Goal: Information Seeking & Learning: Learn about a topic

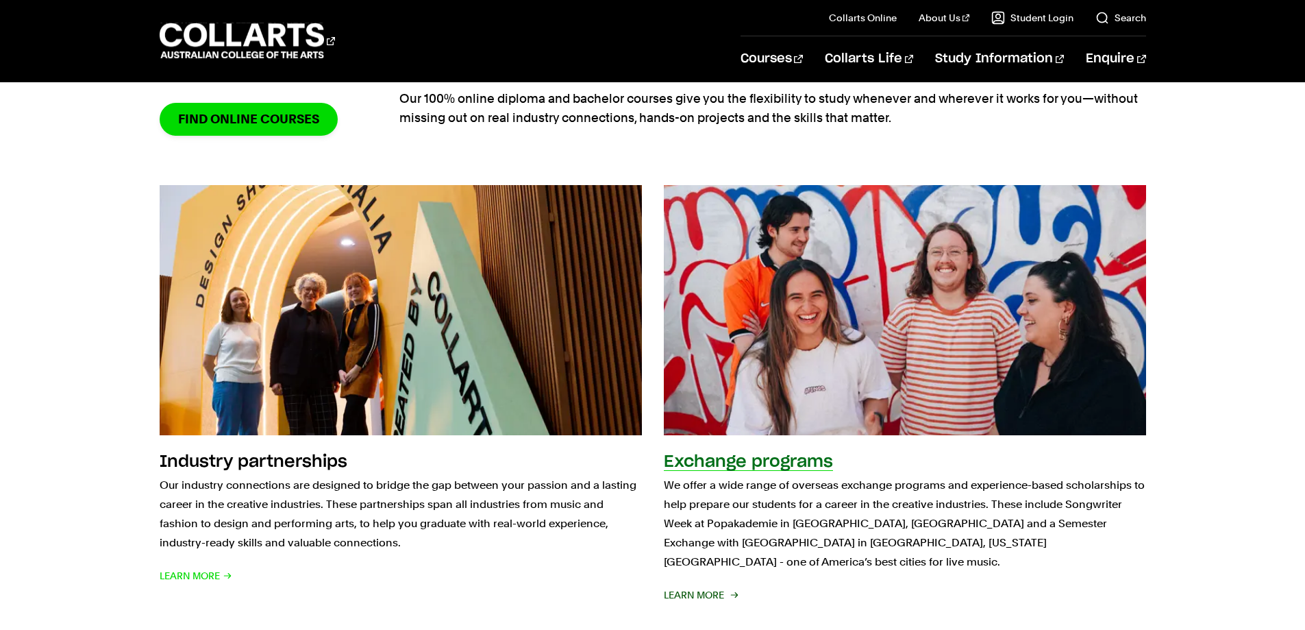
scroll to position [1096, 0]
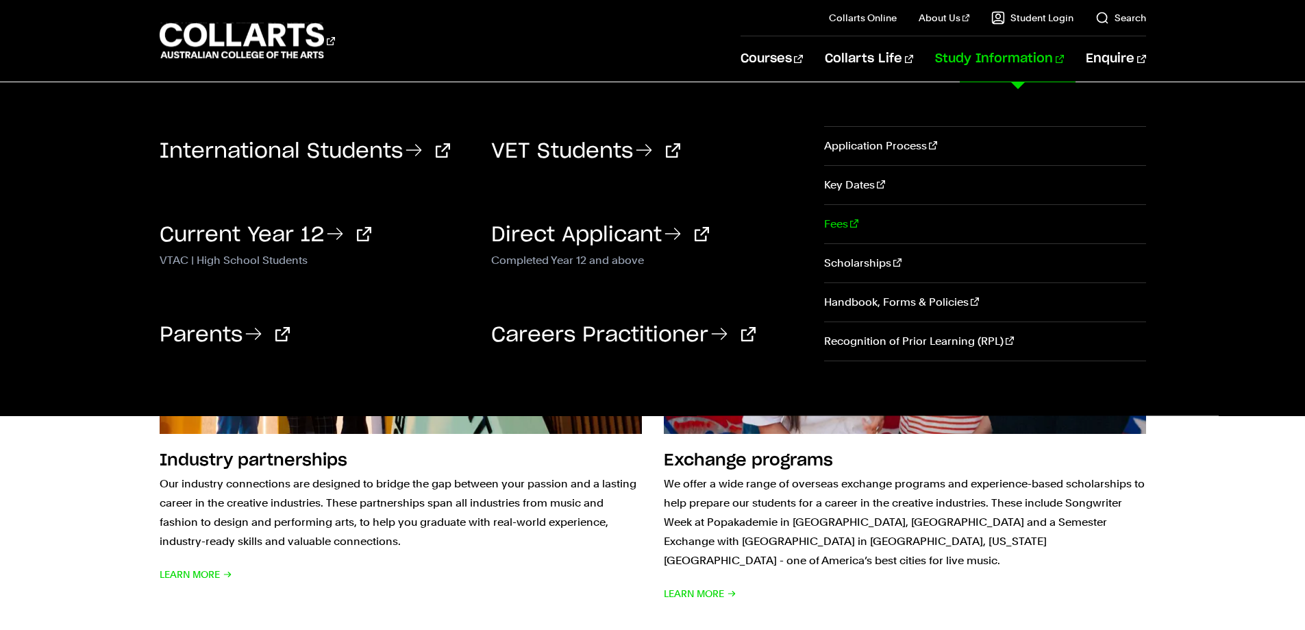
click at [834, 223] on link "Fees" at bounding box center [984, 224] width 321 height 38
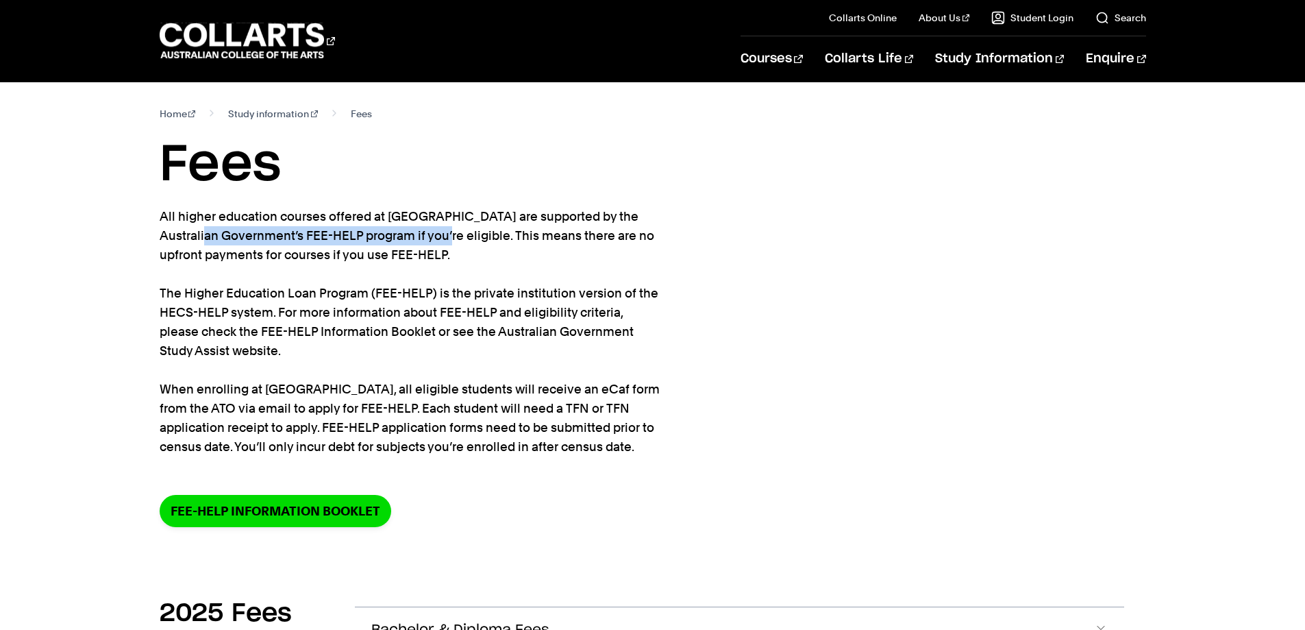
drag, startPoint x: 556, startPoint y: 213, endPoint x: 351, endPoint y: 241, distance: 207.5
click at [351, 241] on p "All higher education courses offered at Collarts are supported by the Australia…" at bounding box center [410, 331] width 500 height 249
copy p "Australian Government’s FEE-HELP program"
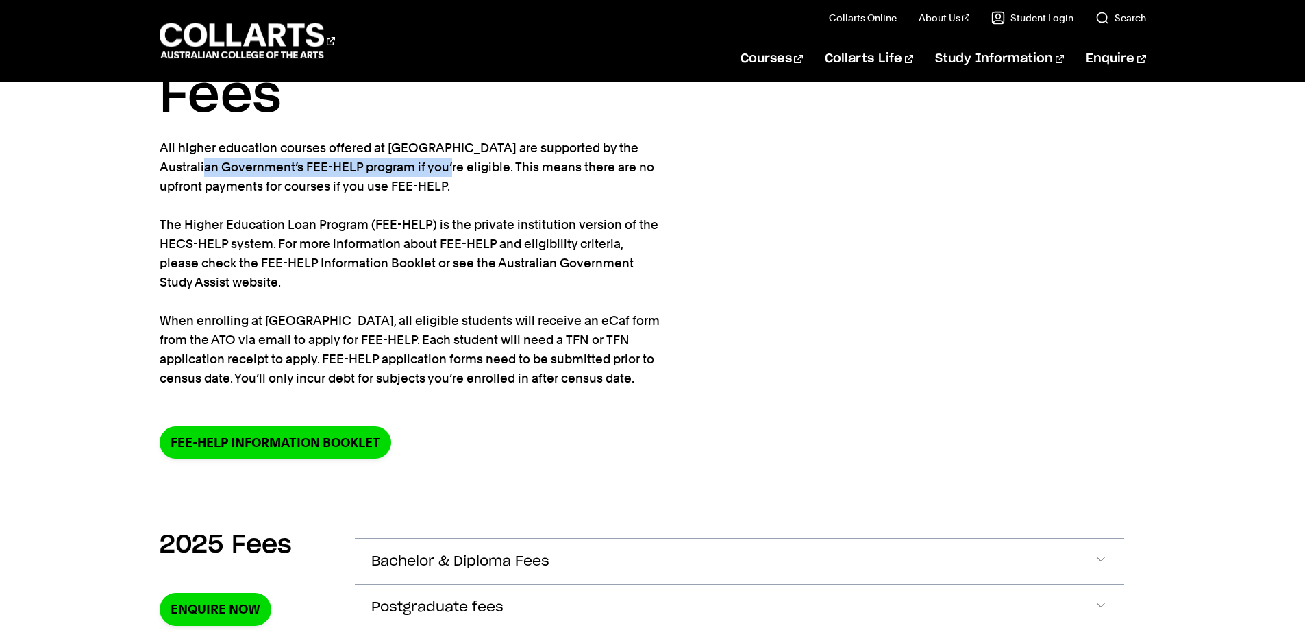
scroll to position [137, 0]
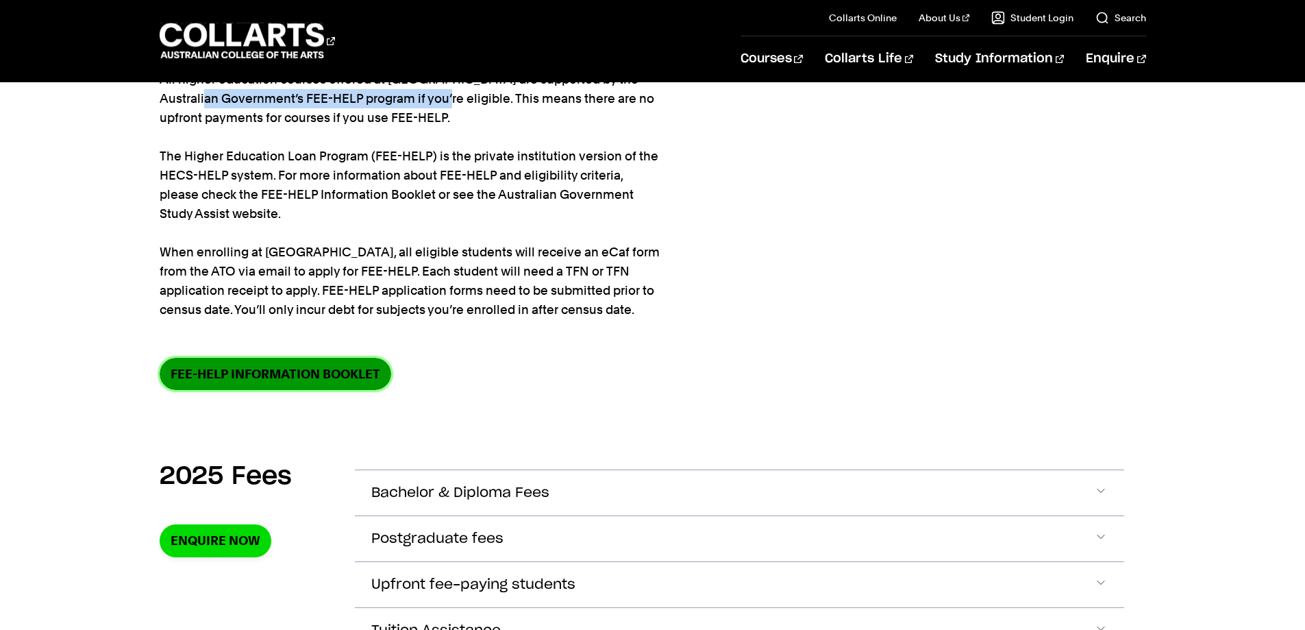
click at [366, 370] on link "FEE-HELP information booklet" at bounding box center [276, 374] width 232 height 32
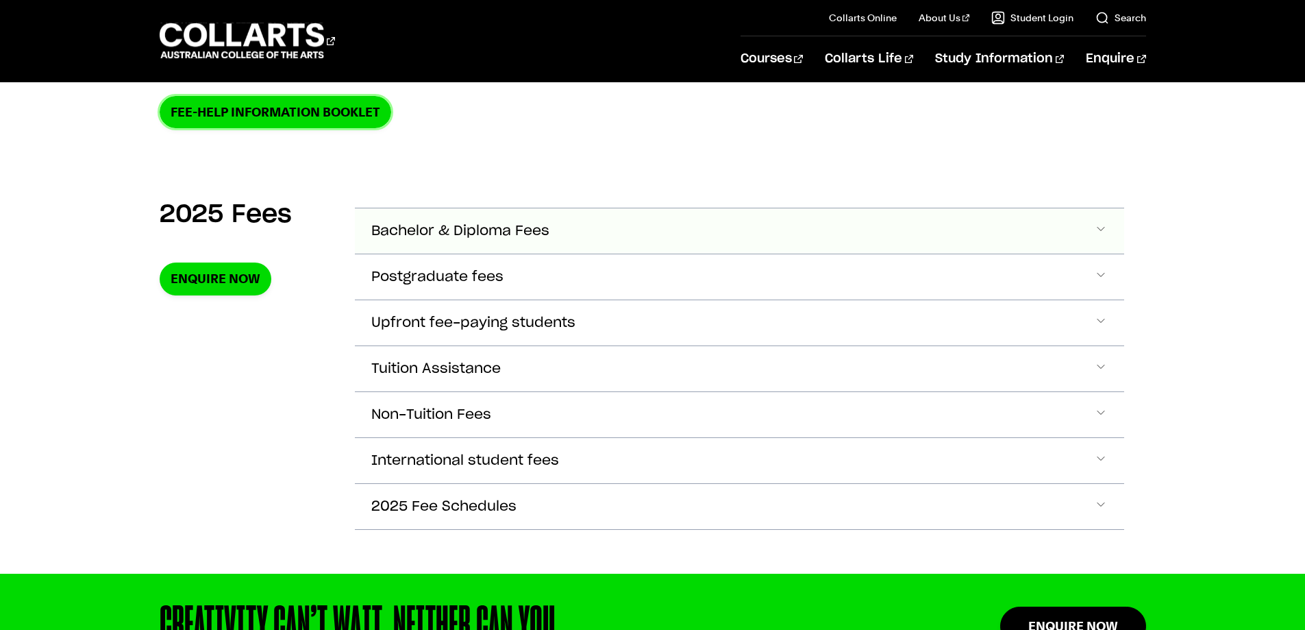
scroll to position [411, 0]
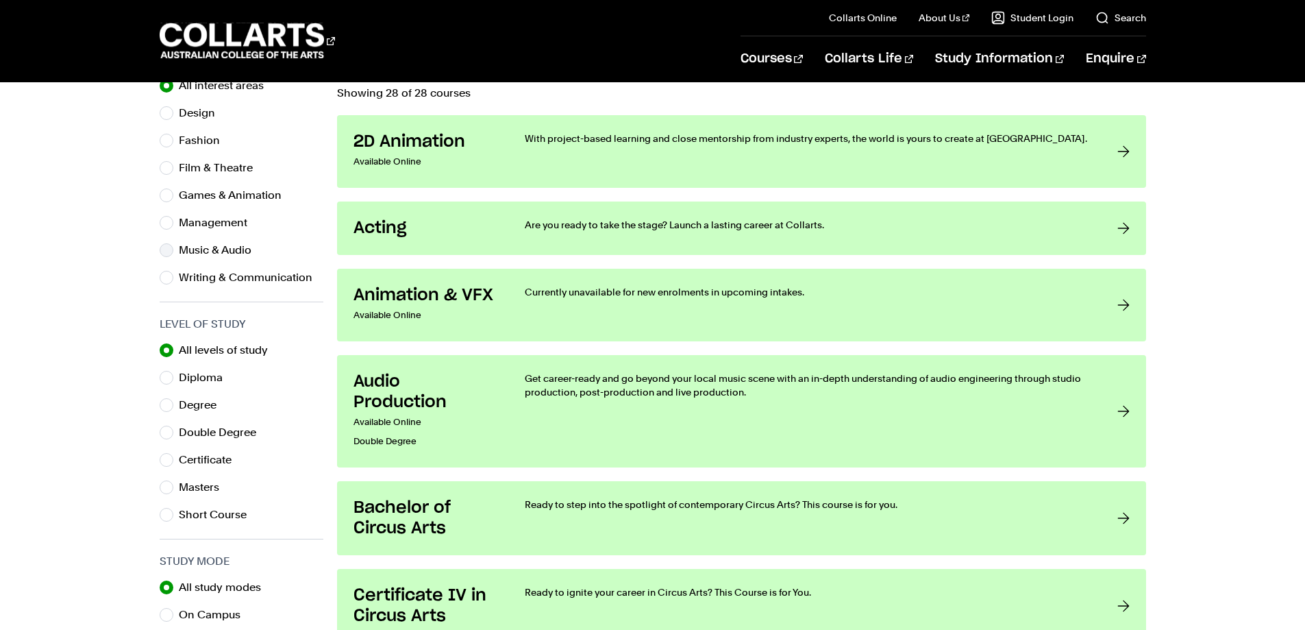
scroll to position [480, 0]
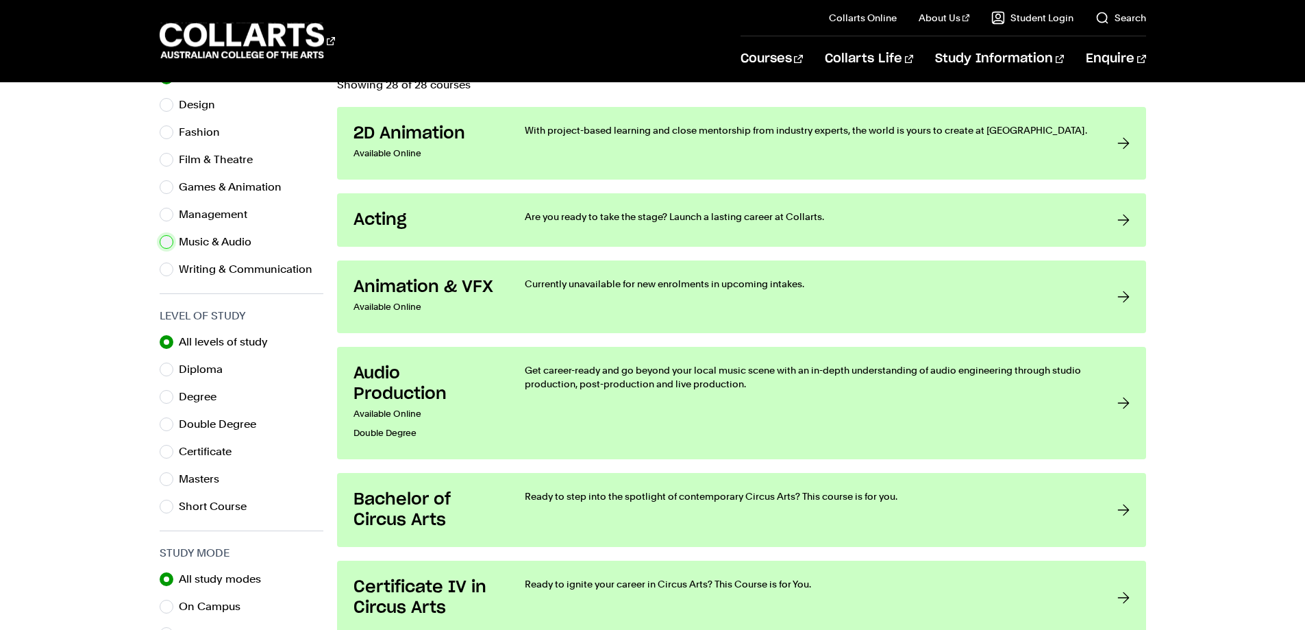
click at [169, 243] on input "Music & Audio" at bounding box center [167, 242] width 14 height 14
radio input "true"
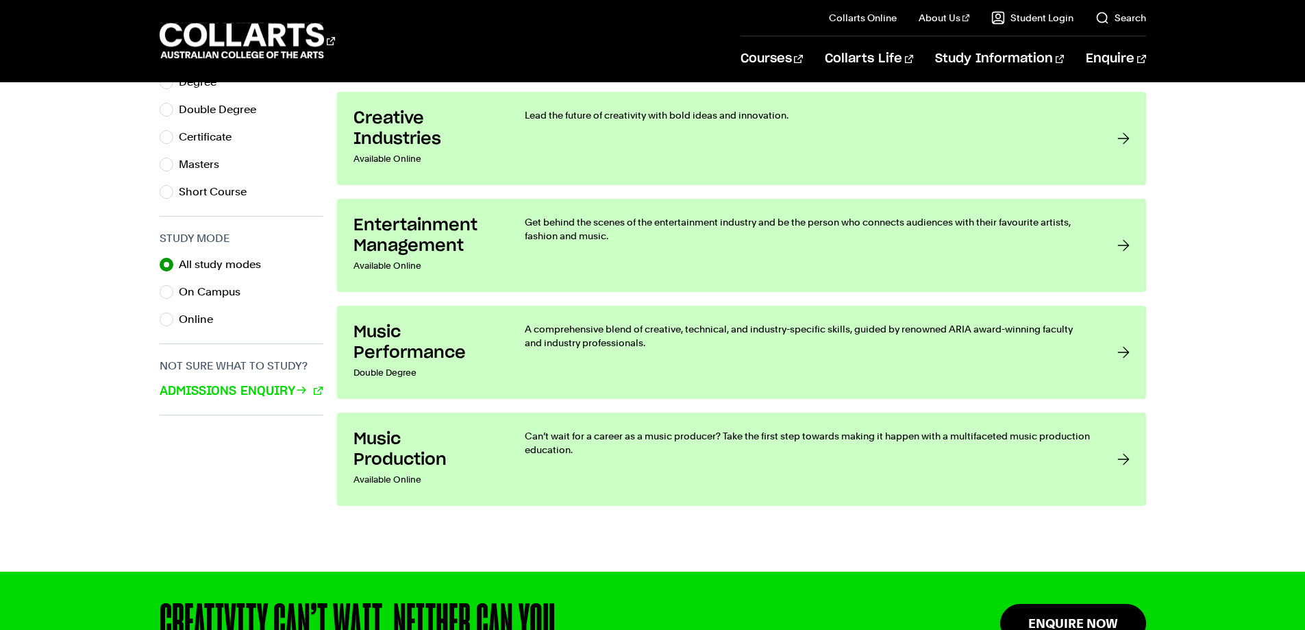
scroll to position [822, 0]
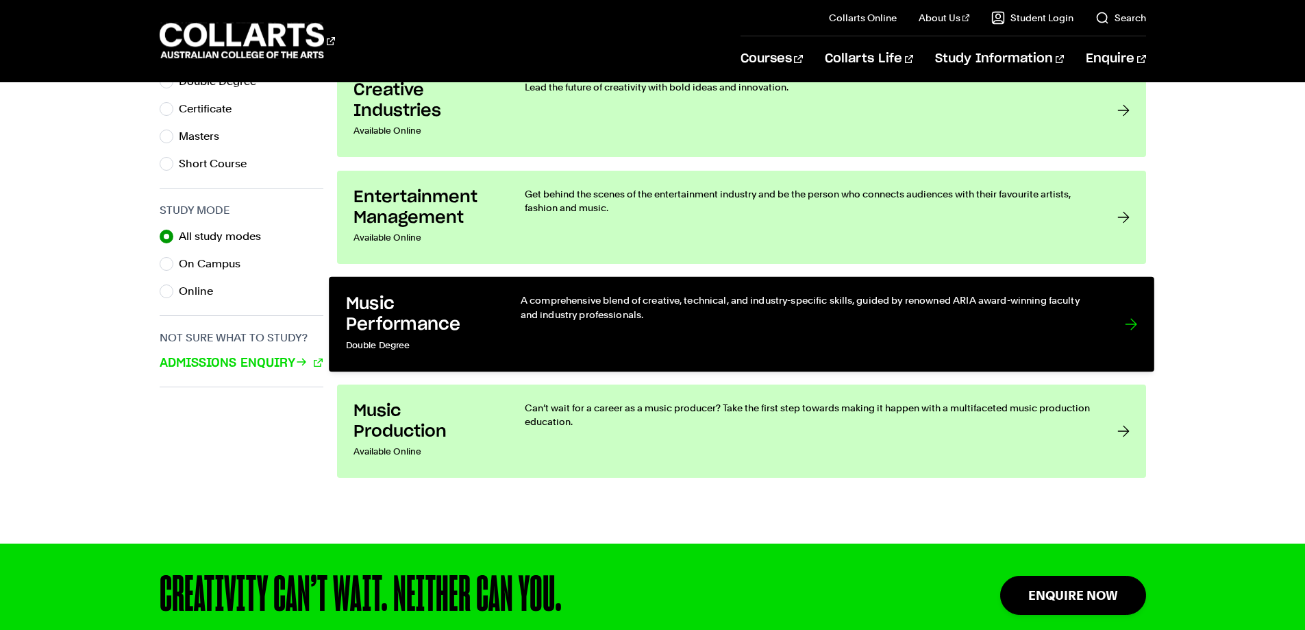
click at [1029, 311] on p "A comprehensive blend of creative, technical, and industry-specific skills, gui…" at bounding box center [808, 307] width 576 height 28
click at [1131, 328] on div at bounding box center [1130, 324] width 12 height 62
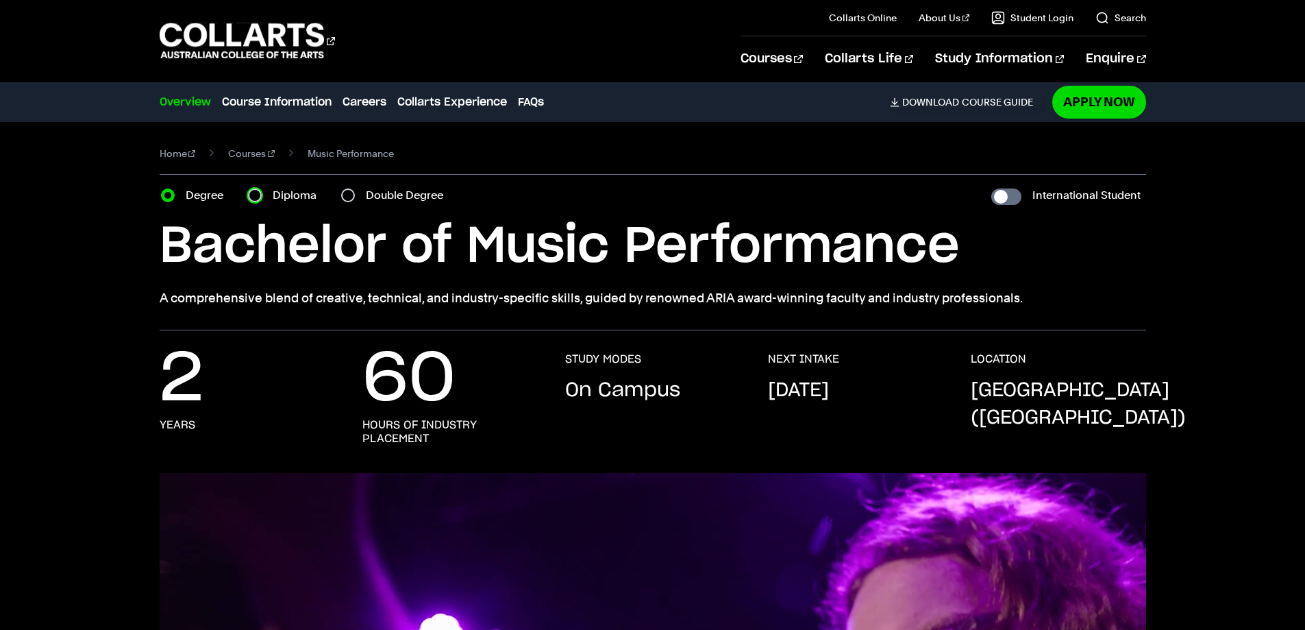
click at [255, 197] on input "Diploma" at bounding box center [255, 195] width 14 height 14
radio input "true"
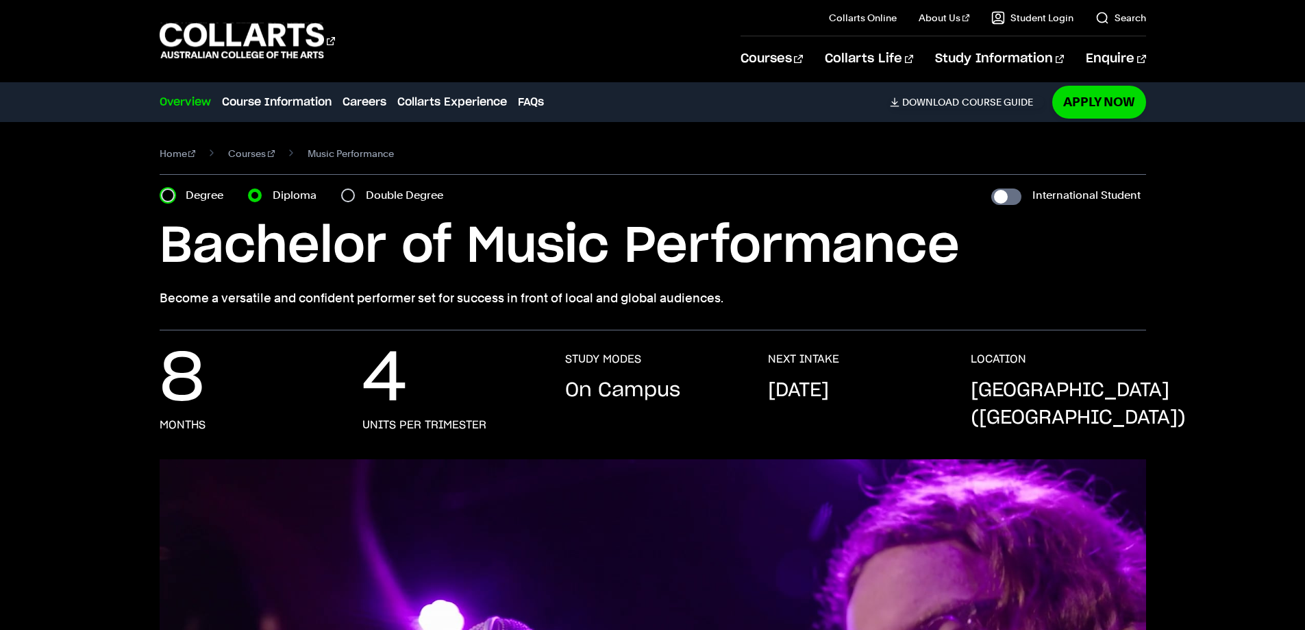
click at [170, 197] on input "Degree" at bounding box center [168, 195] width 14 height 14
radio input "true"
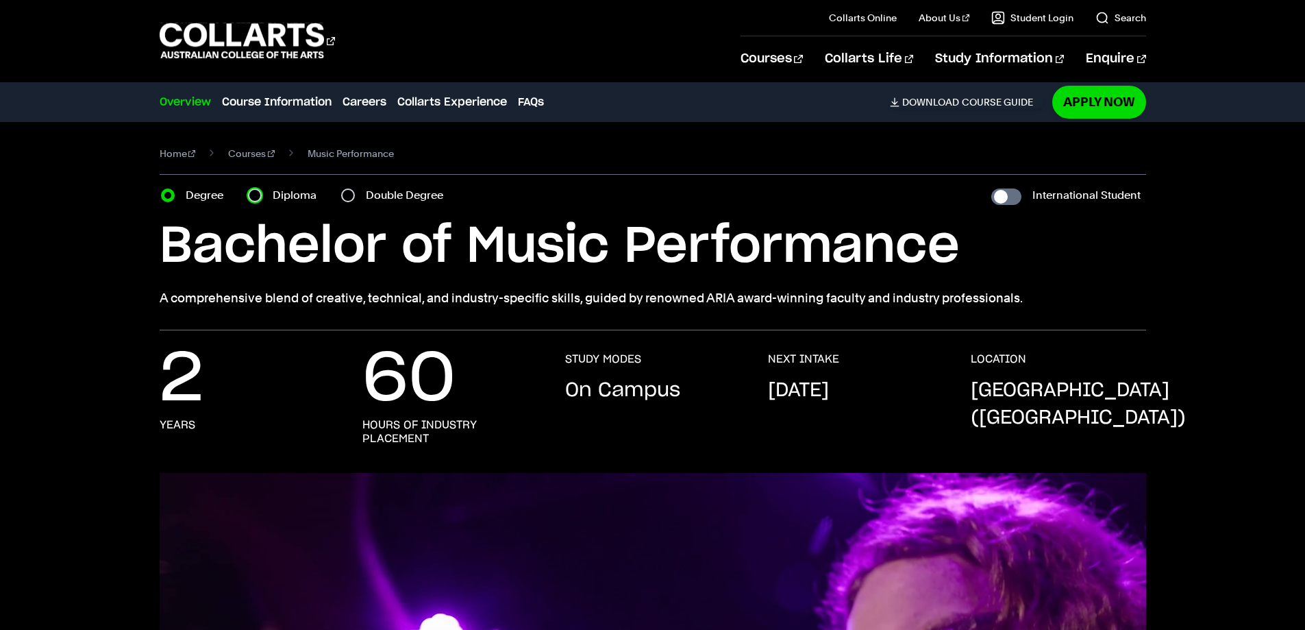
click at [254, 192] on input "Diploma" at bounding box center [255, 195] width 14 height 14
radio input "true"
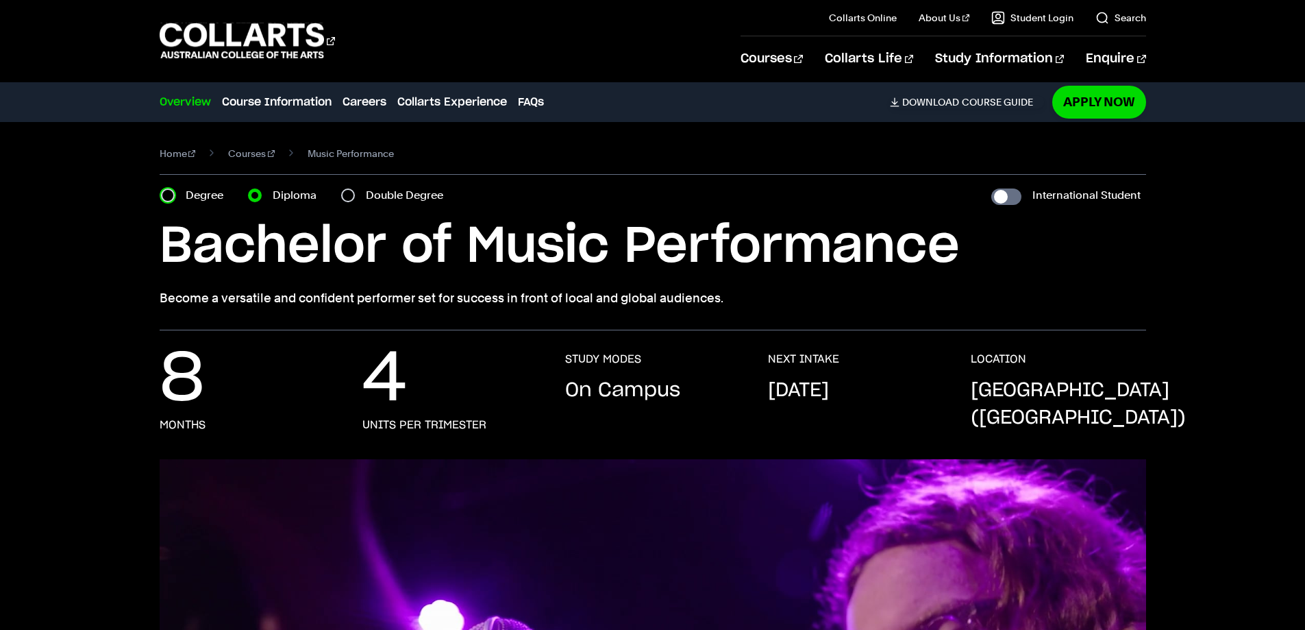
click at [167, 194] on input "Degree" at bounding box center [168, 195] width 14 height 14
radio input "true"
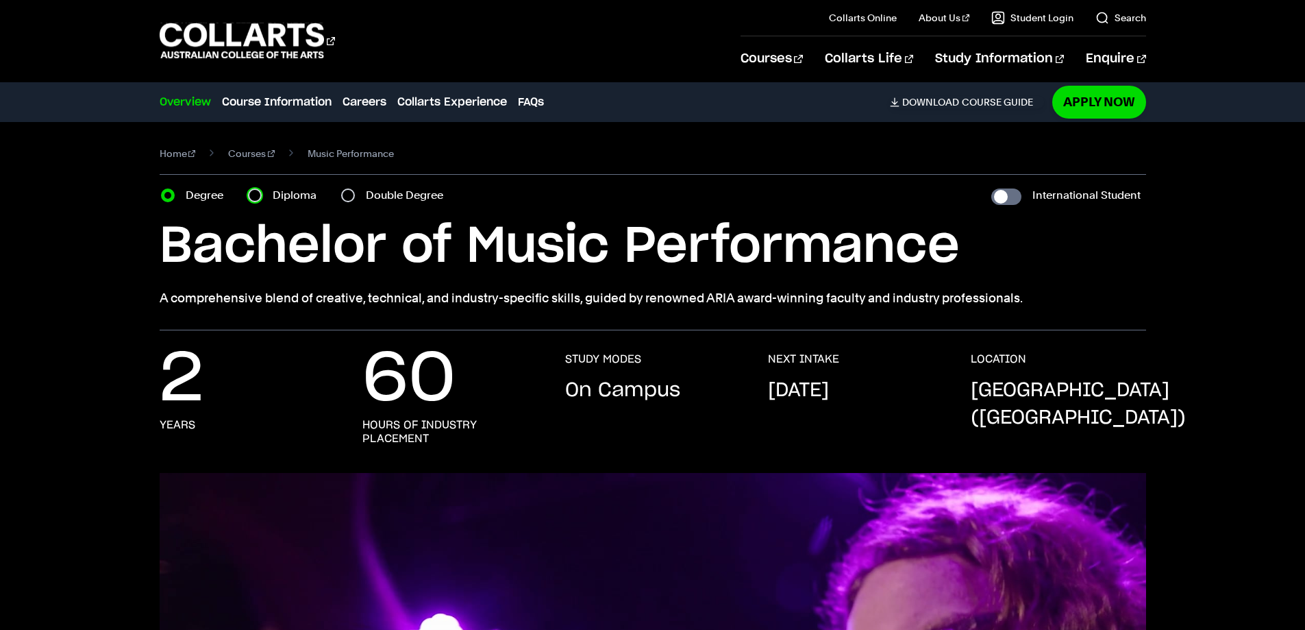
click at [252, 194] on input "Diploma" at bounding box center [255, 195] width 14 height 14
radio input "true"
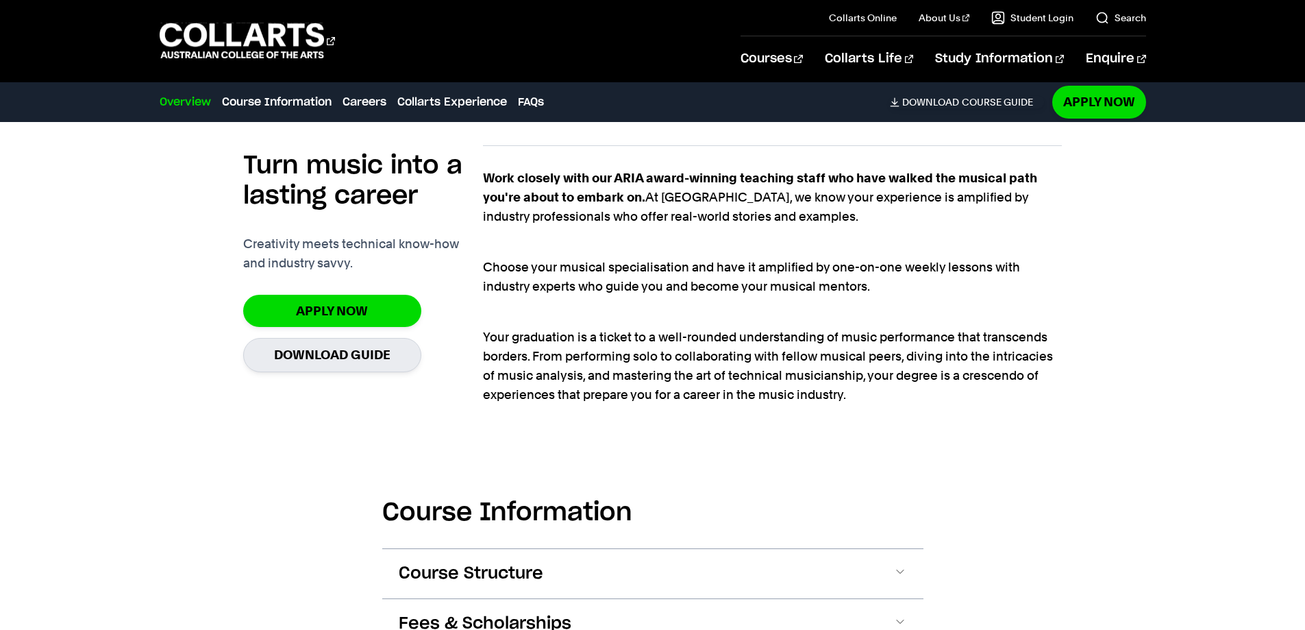
scroll to position [959, 0]
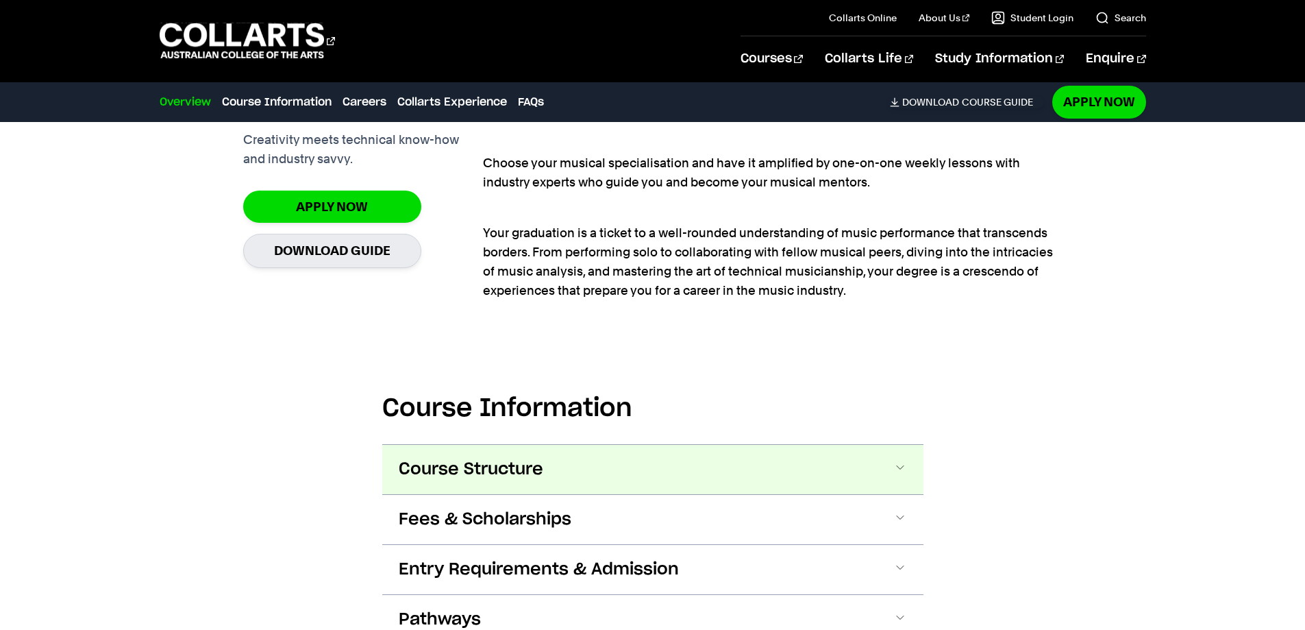
click at [898, 465] on span at bounding box center [901, 469] width 14 height 18
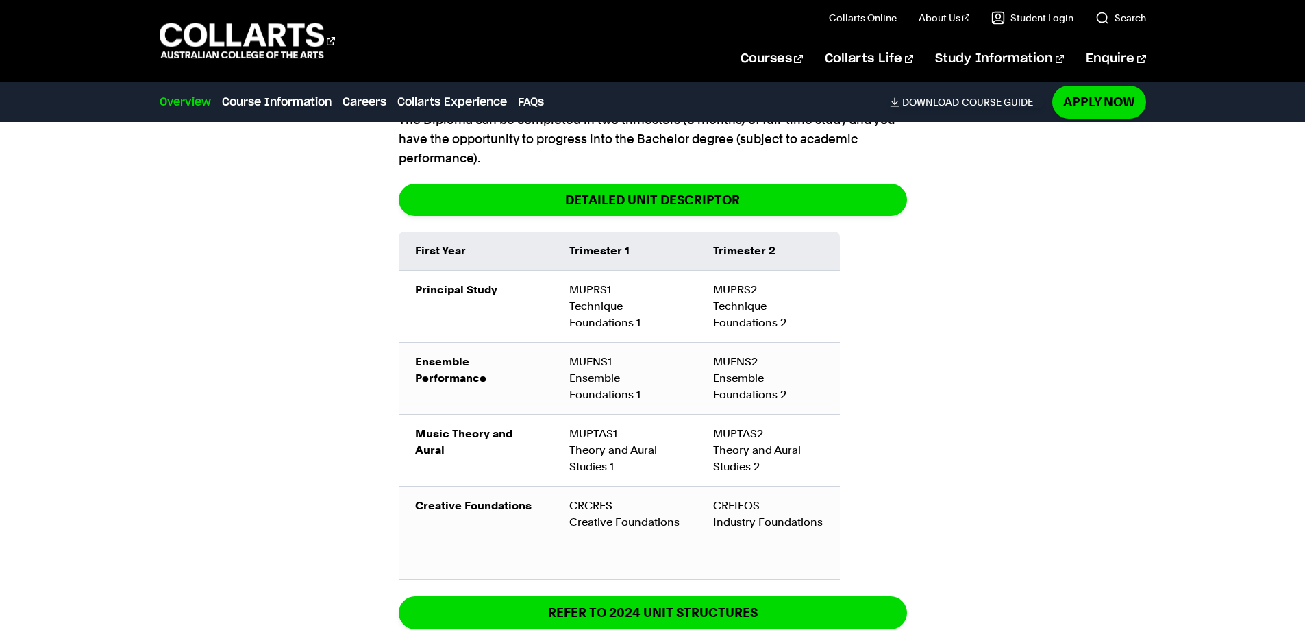
scroll to position [1486, 0]
